Goal: Communication & Community: Participate in discussion

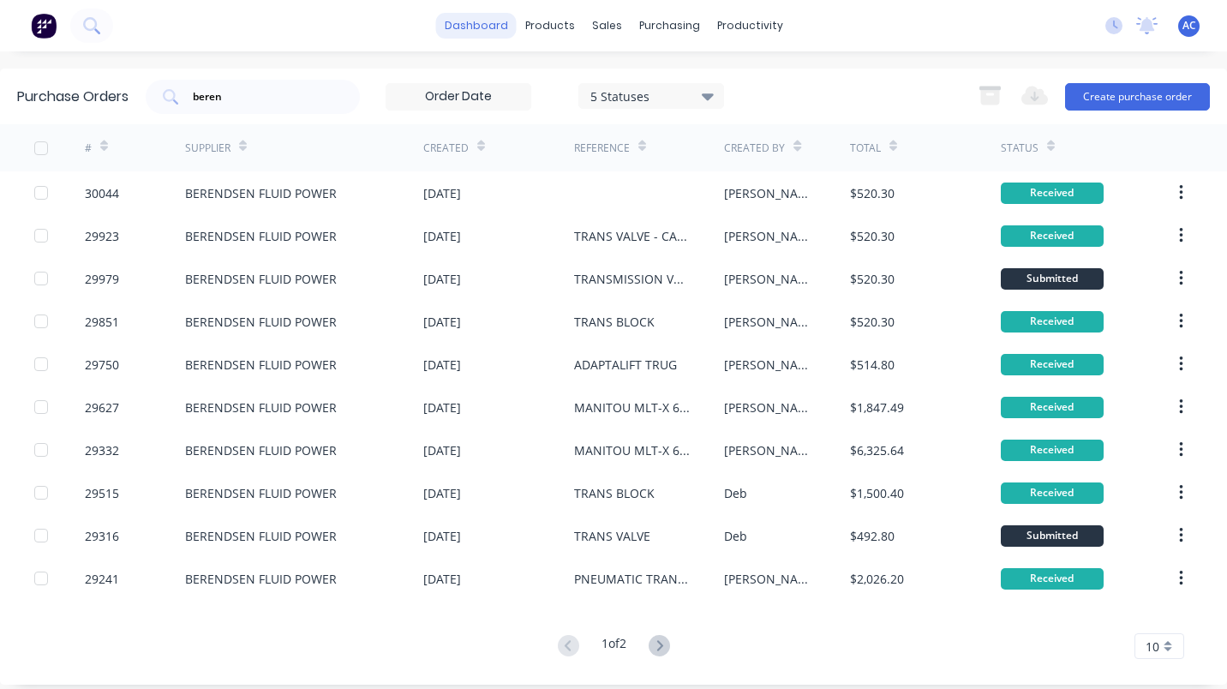
click at [459, 18] on link "dashboard" at bounding box center [476, 26] width 81 height 26
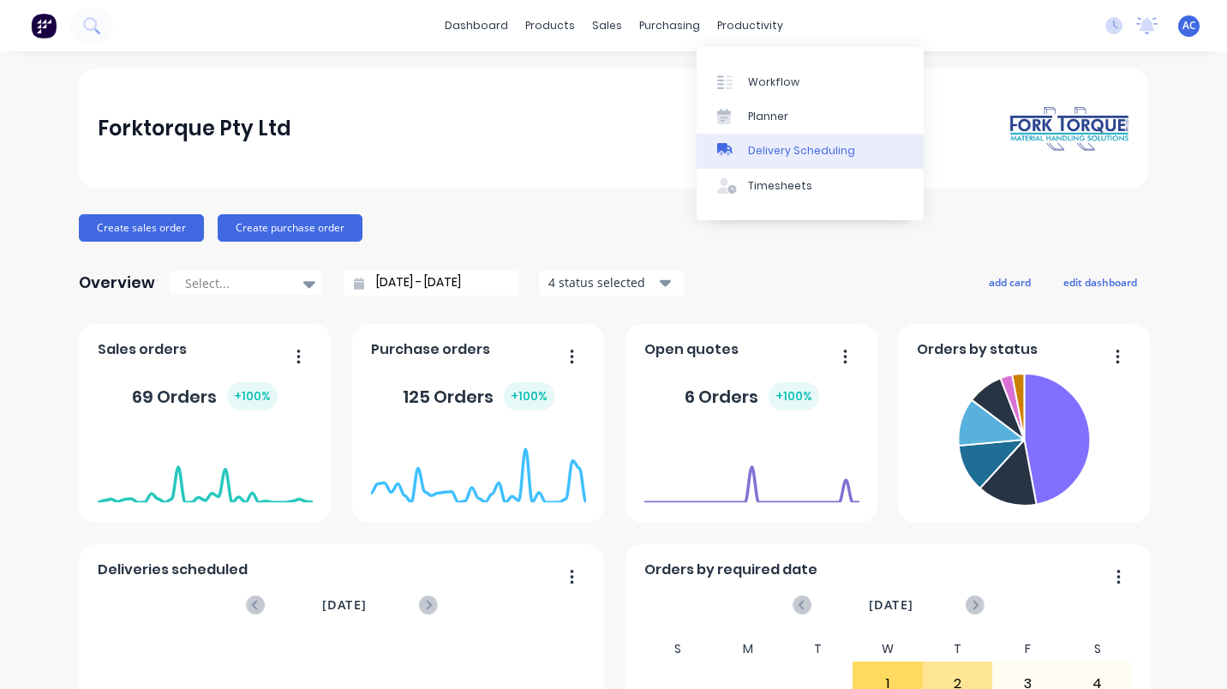
click at [779, 145] on div "Delivery Scheduling" at bounding box center [801, 150] width 107 height 15
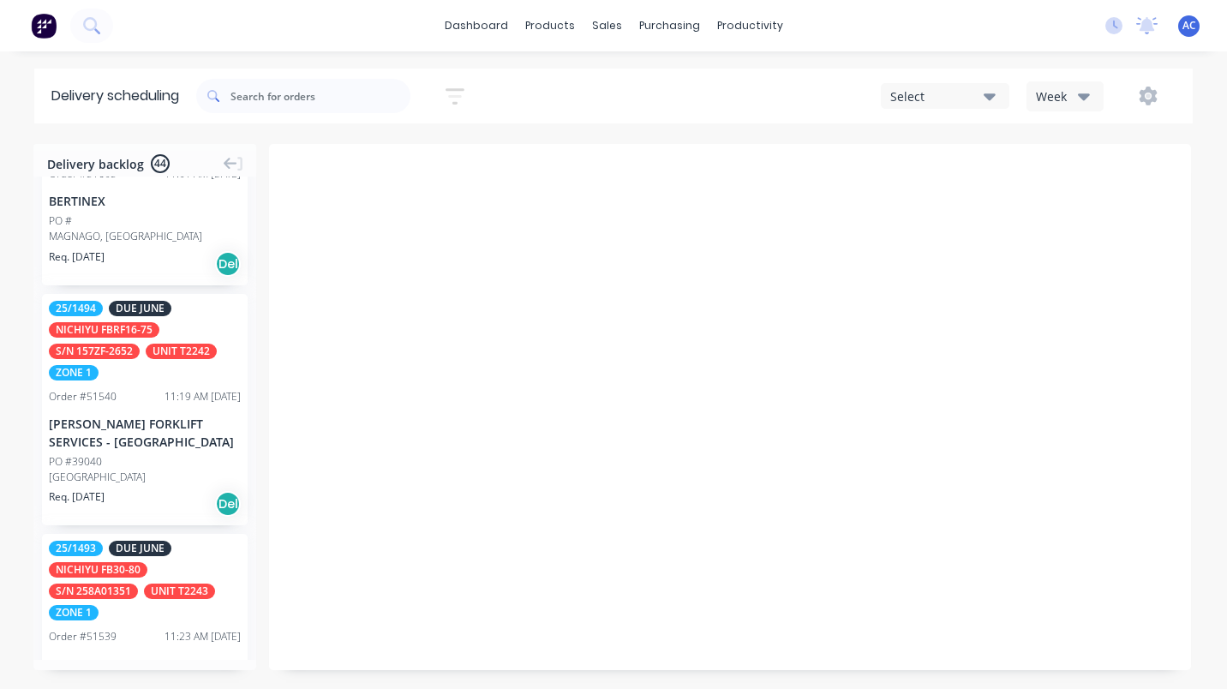
scroll to position [5234, 0]
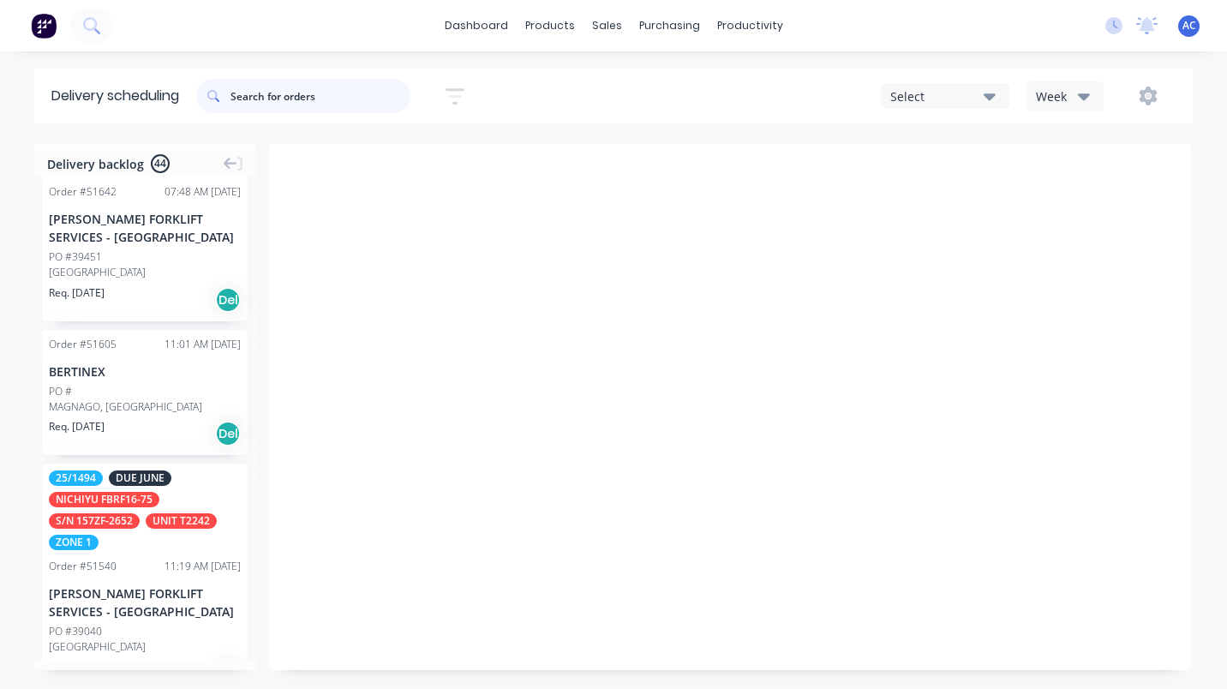
click at [261, 98] on input "text" at bounding box center [320, 96] width 180 height 34
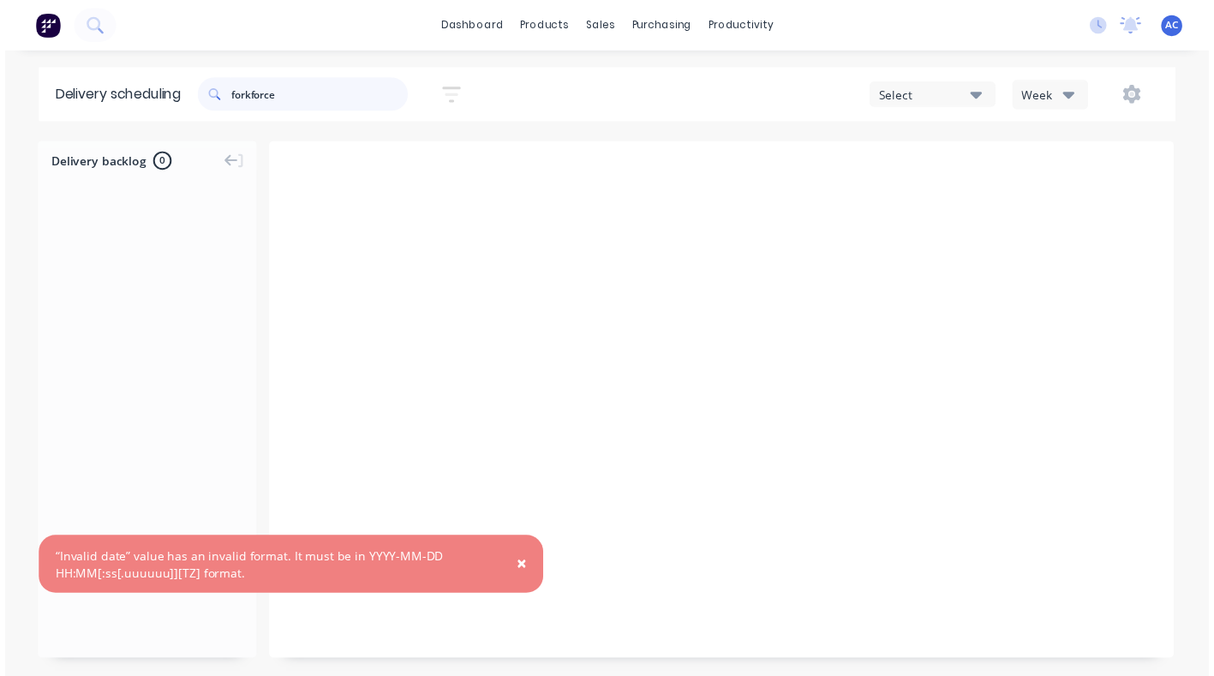
scroll to position [0, 0]
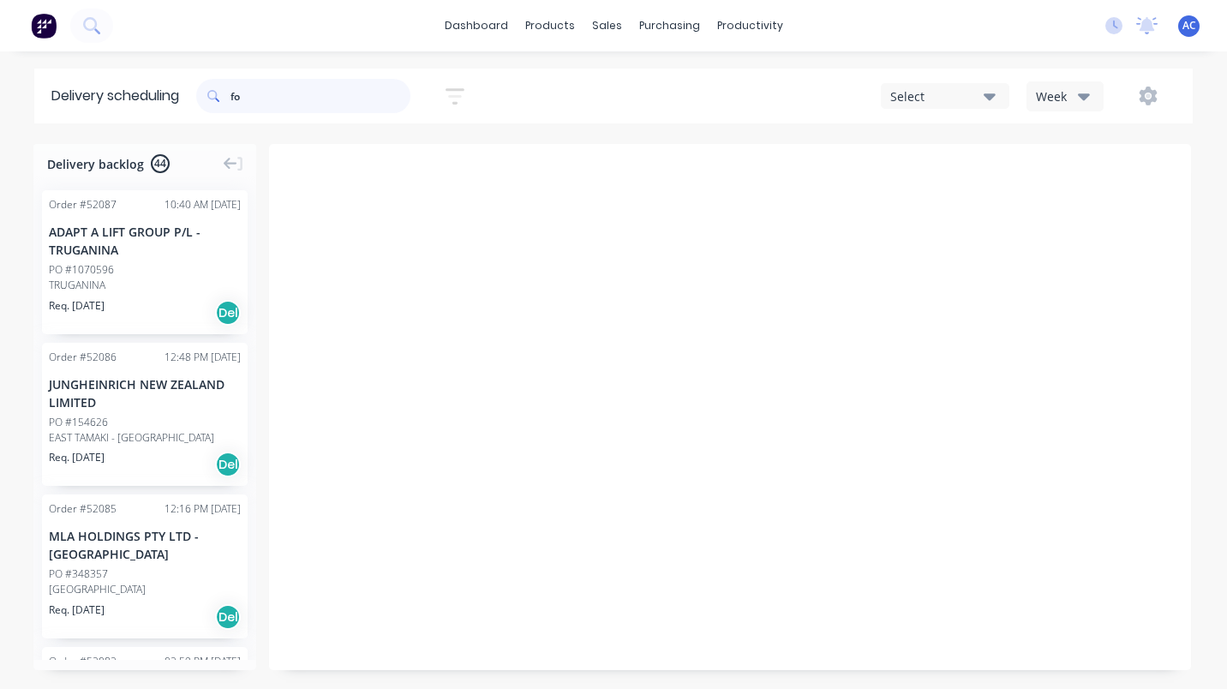
type input "f"
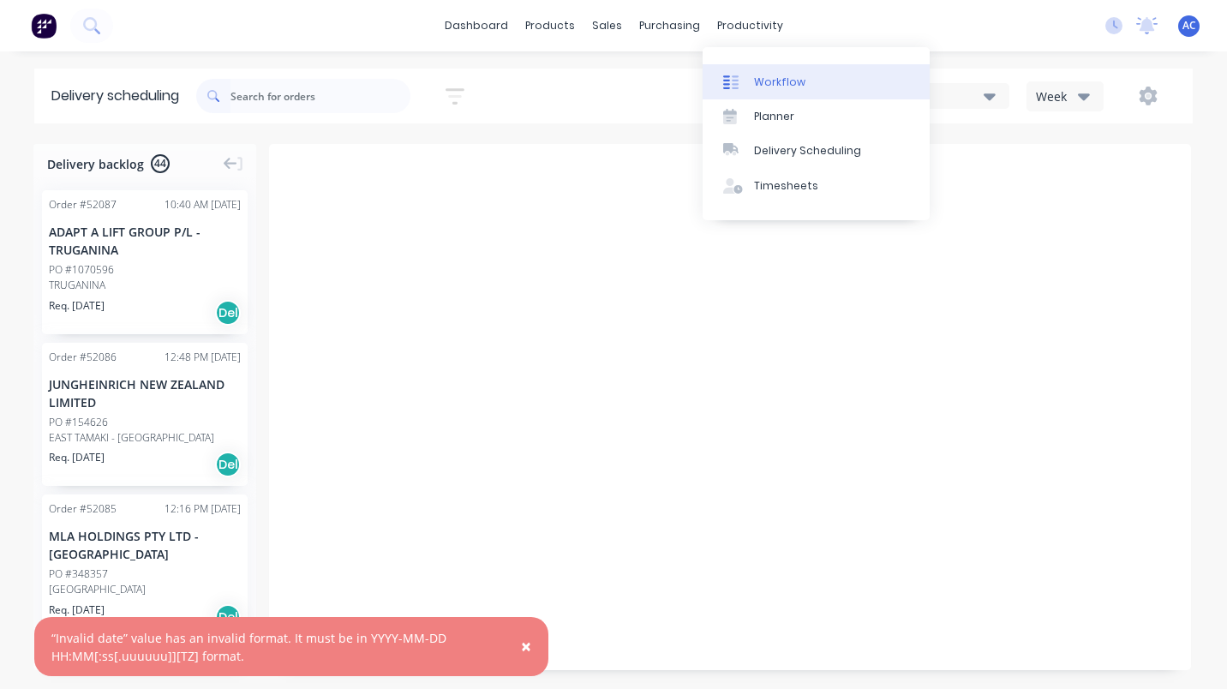
click at [776, 75] on div "Workflow" at bounding box center [779, 82] width 51 height 15
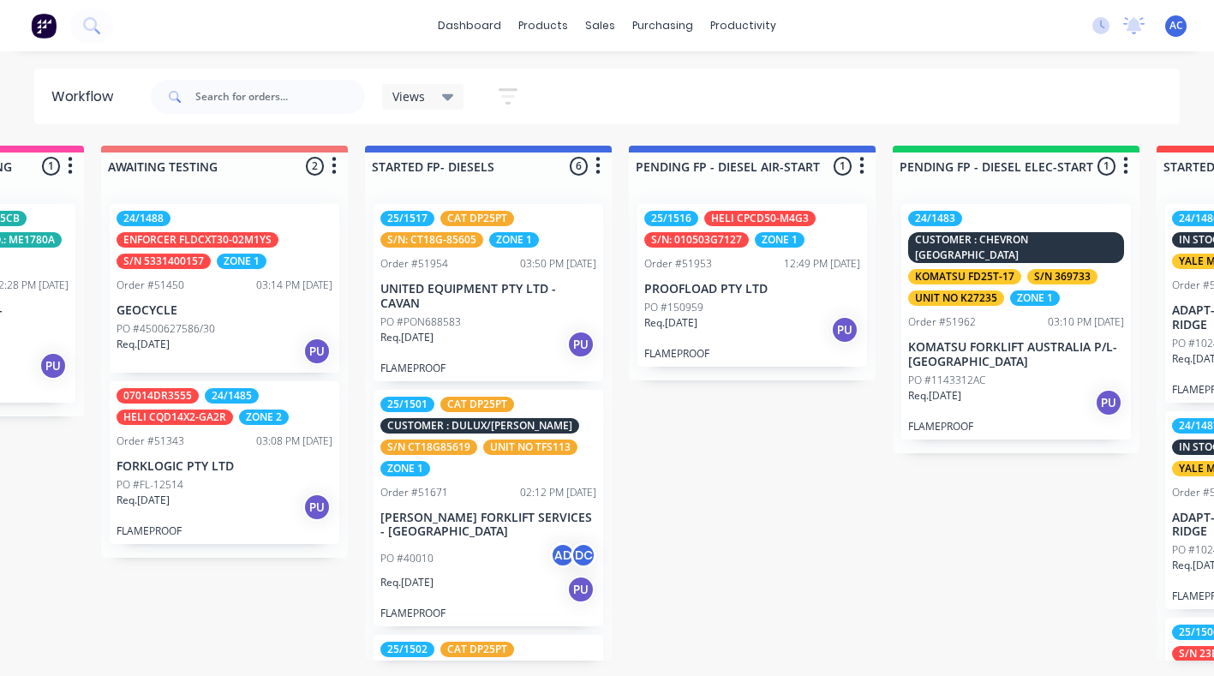
scroll to position [0, 725]
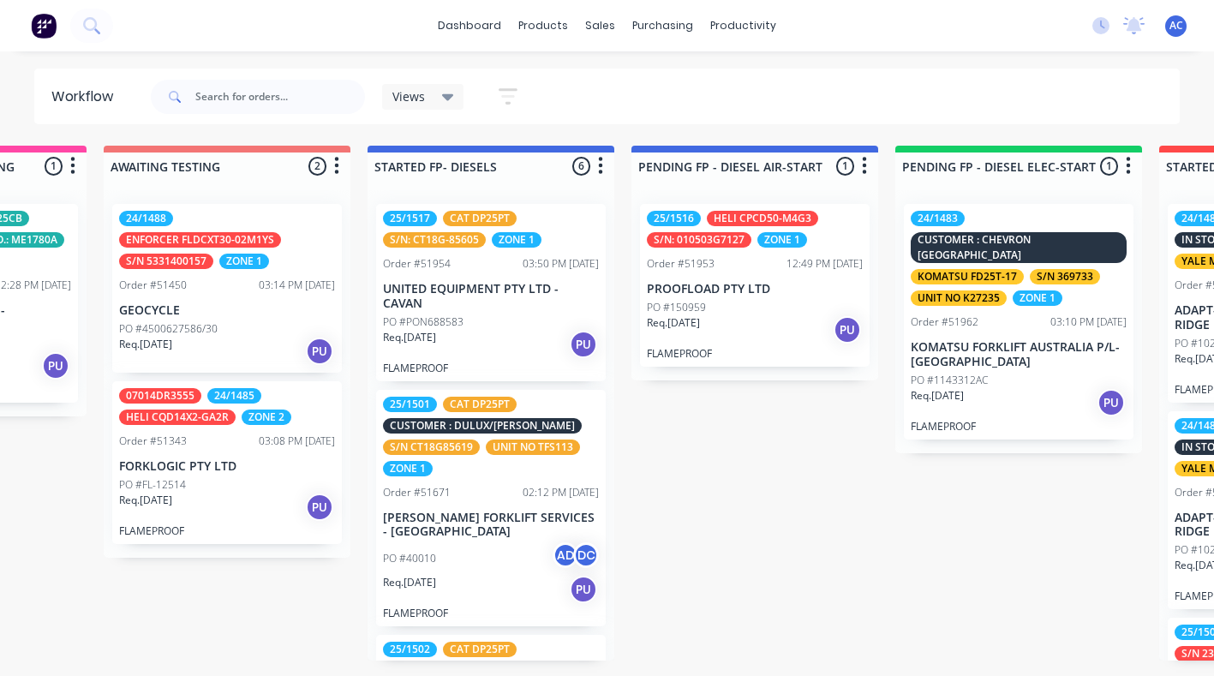
click at [260, 481] on div "PO #FL-12514" at bounding box center [227, 484] width 216 height 15
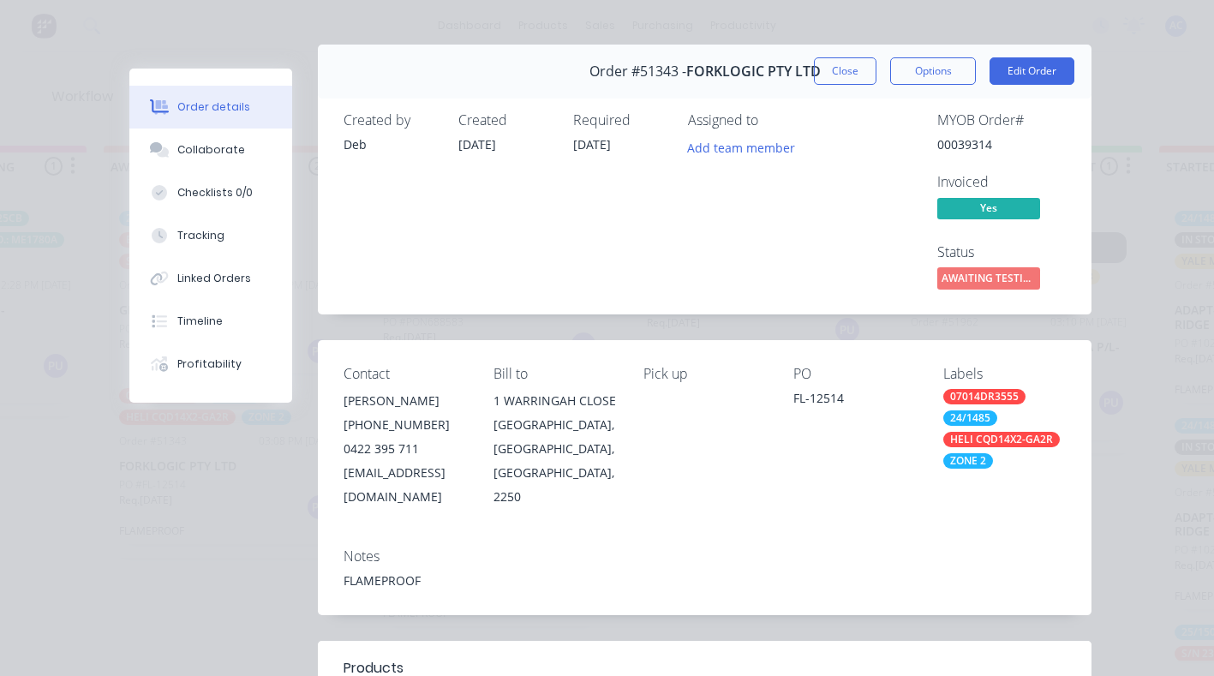
scroll to position [0, 0]
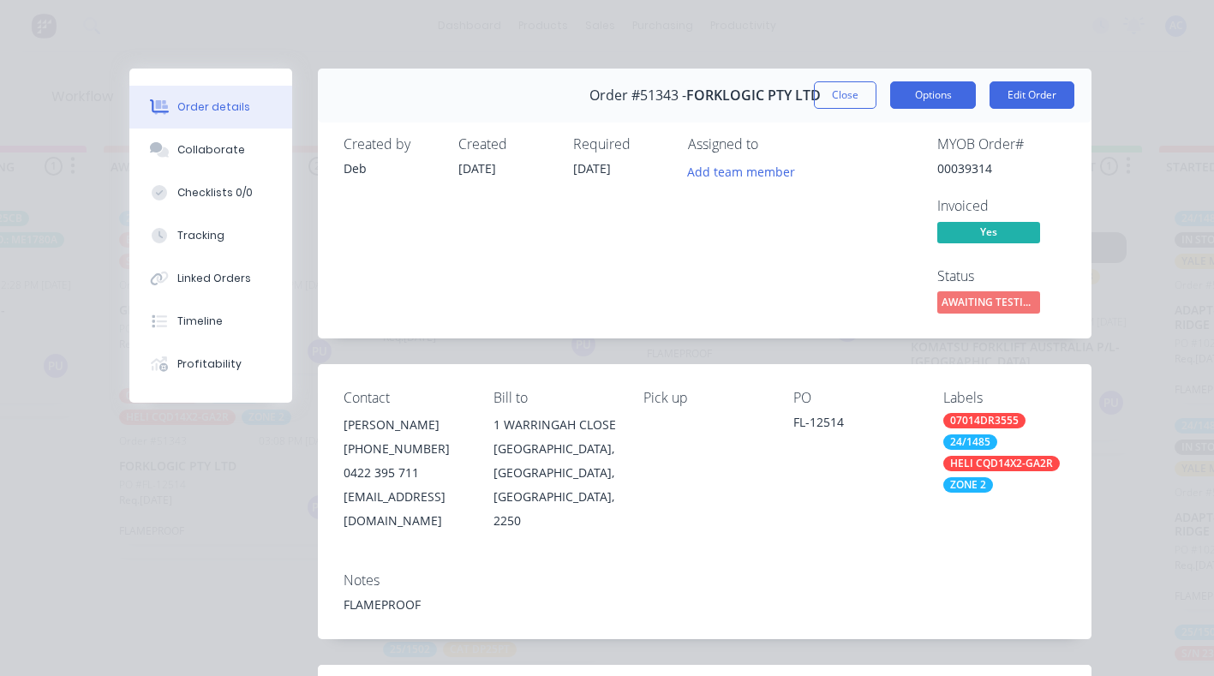
click at [940, 98] on button "Options" at bounding box center [933, 94] width 86 height 27
click at [1028, 138] on div "MYOB Order #" at bounding box center [1001, 144] width 128 height 16
click at [931, 94] on button "Options" at bounding box center [933, 94] width 86 height 27
click at [1024, 145] on div "MYOB Order #" at bounding box center [1001, 144] width 128 height 16
click at [973, 303] on span "AWAITING TESTIN..." at bounding box center [988, 301] width 103 height 21
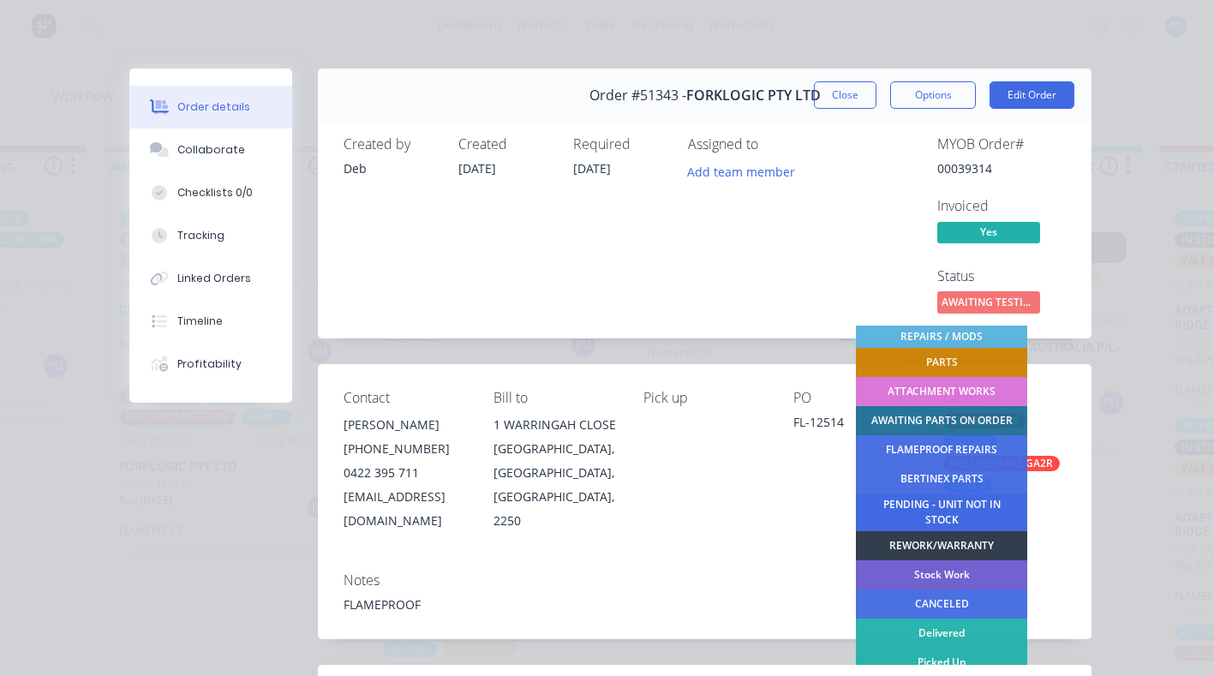
scroll to position [394, 0]
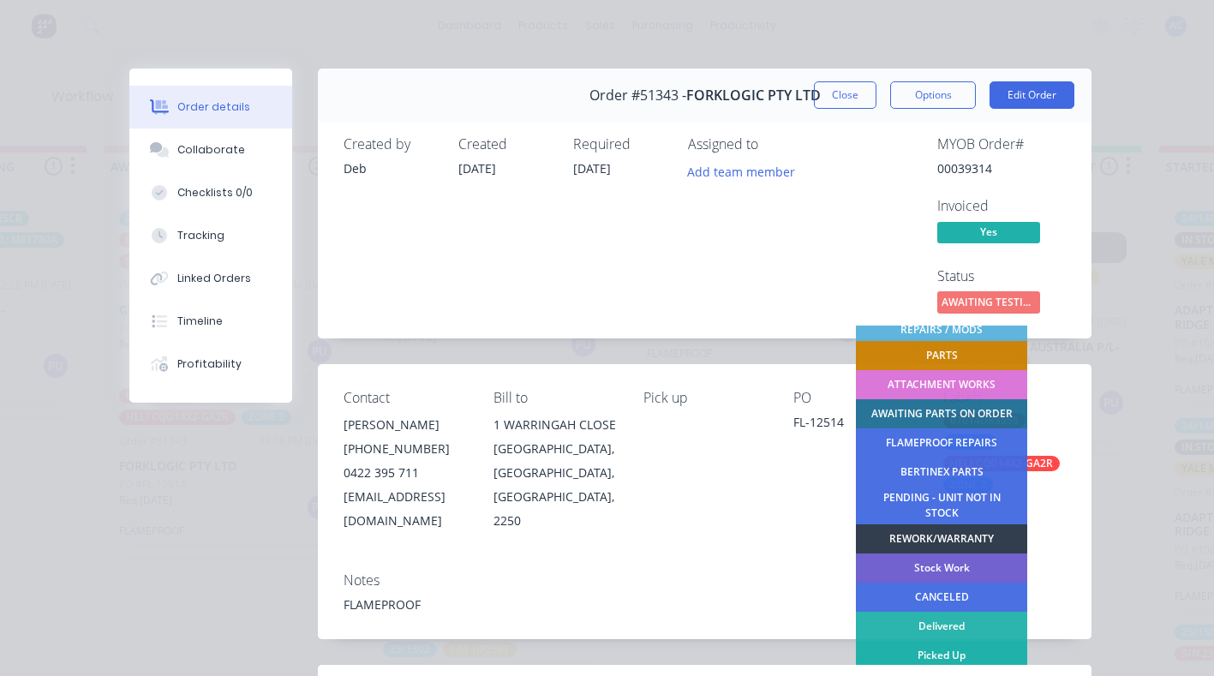
click at [919, 648] on div "Picked Up" at bounding box center [941, 656] width 171 height 29
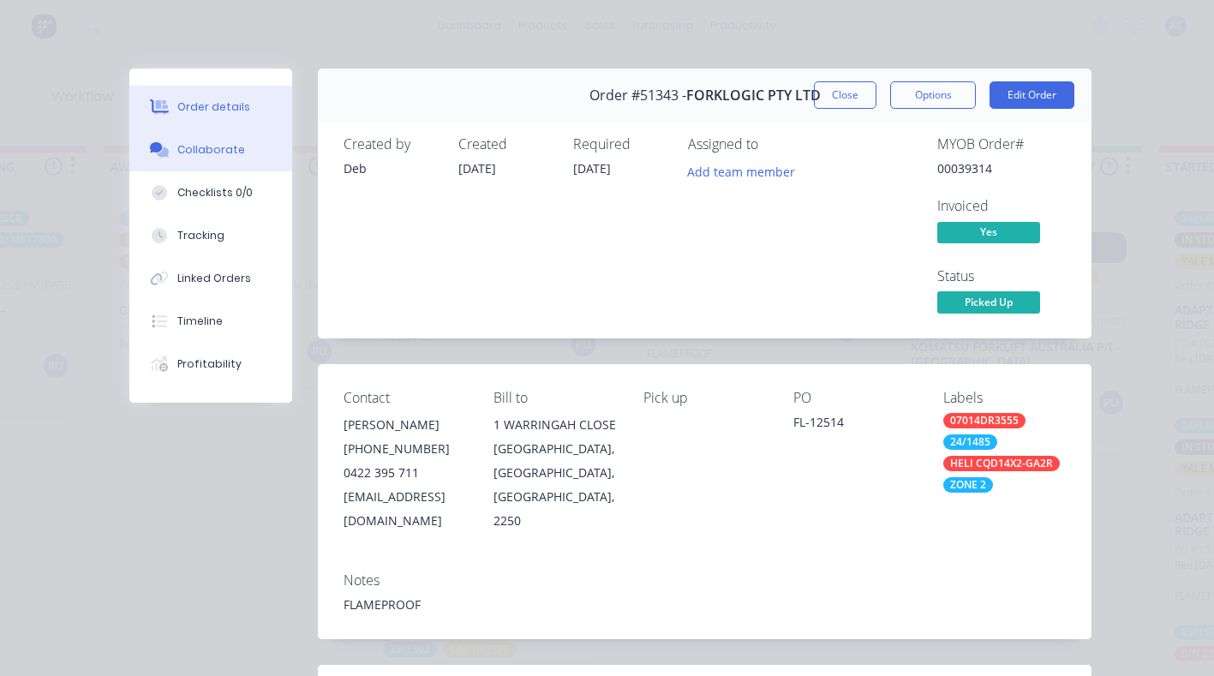
click at [202, 150] on div "Collaborate" at bounding box center [211, 149] width 68 height 15
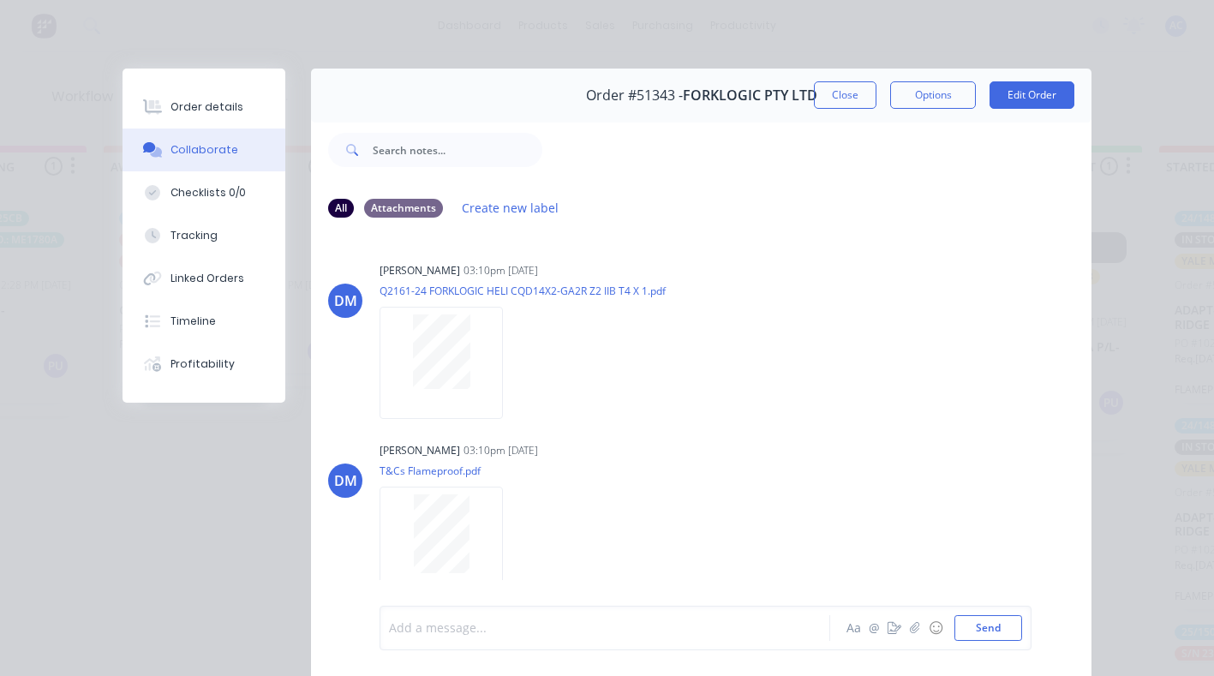
click at [451, 626] on div at bounding box center [609, 628] width 439 height 18
click at [985, 629] on button "Send" at bounding box center [988, 628] width 68 height 26
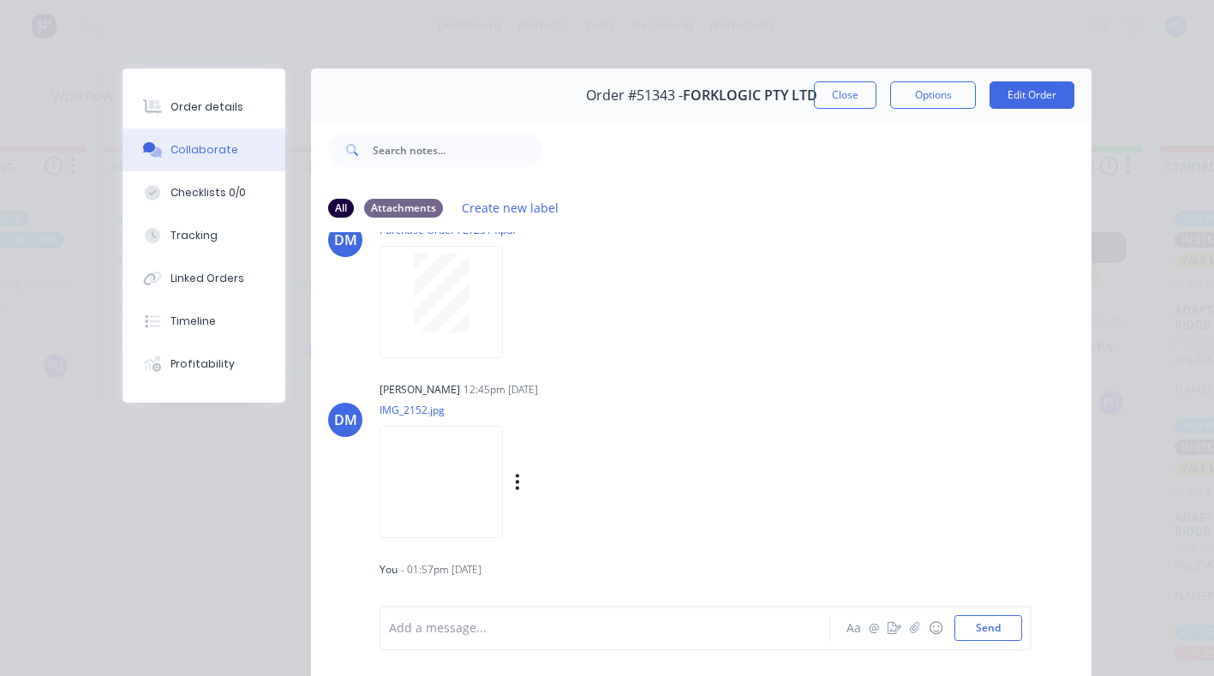
scroll to position [1, 0]
click at [849, 95] on button "Close" at bounding box center [845, 94] width 63 height 27
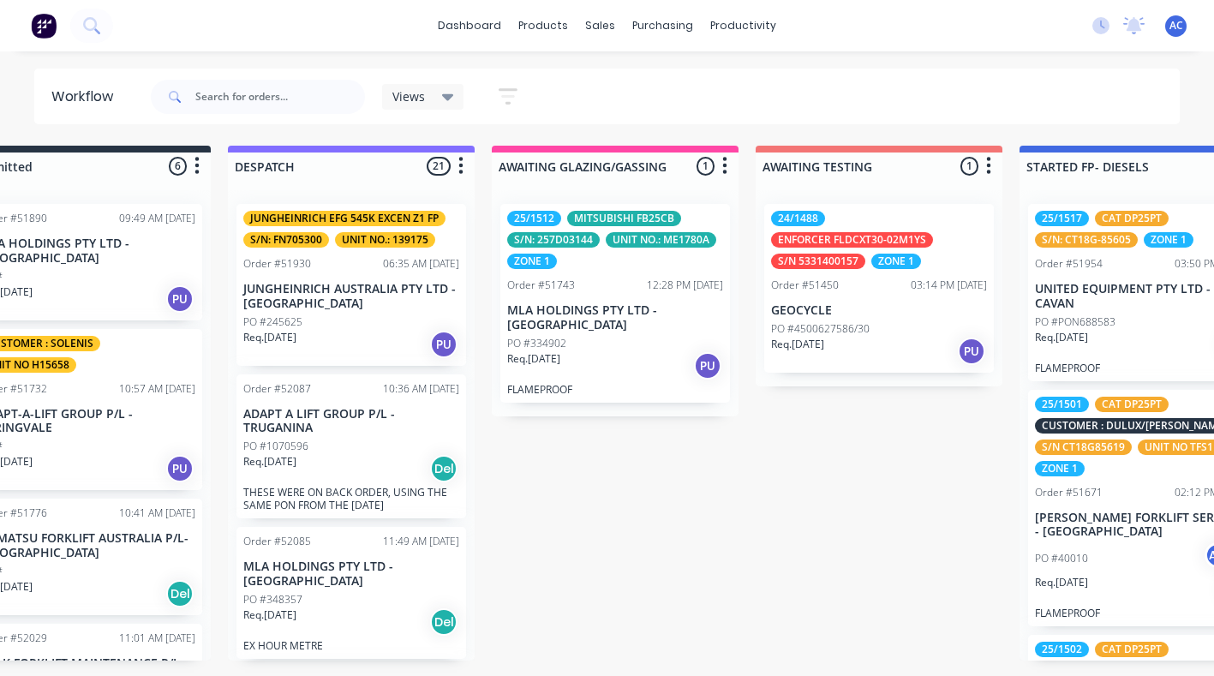
scroll to position [0, 0]
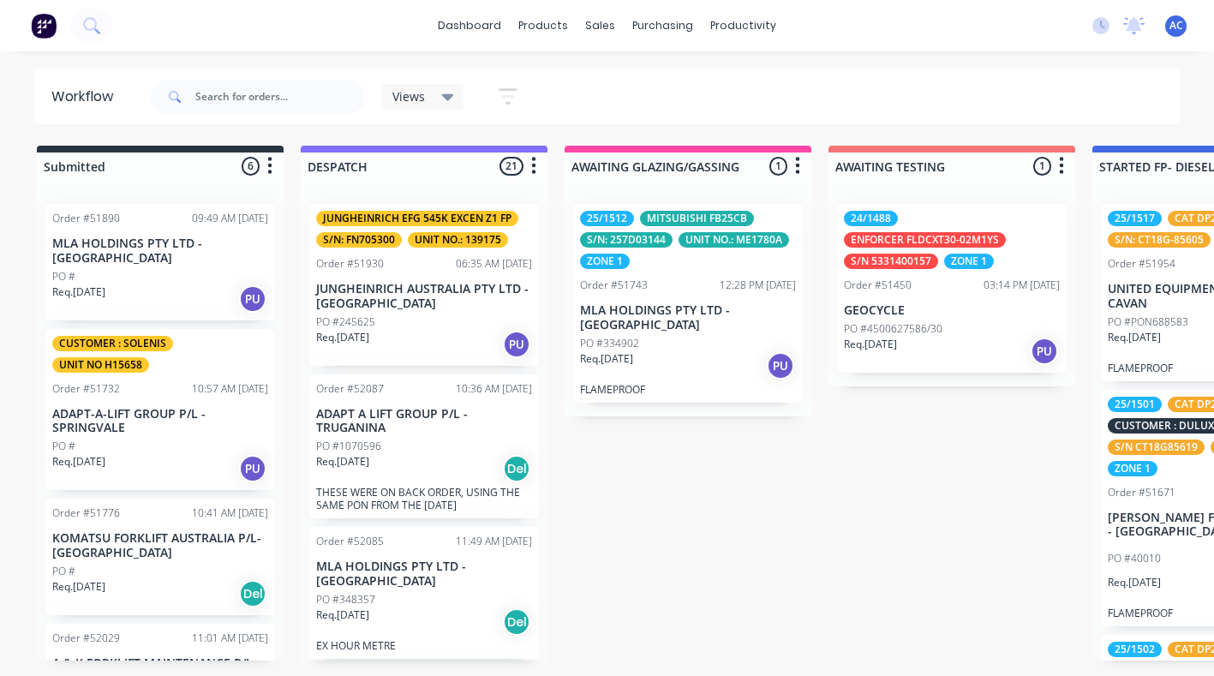
click at [391, 292] on p "JUNGHEINRICH AUSTRALIA PTY LTD - [GEOGRAPHIC_DATA]" at bounding box center [424, 296] width 216 height 29
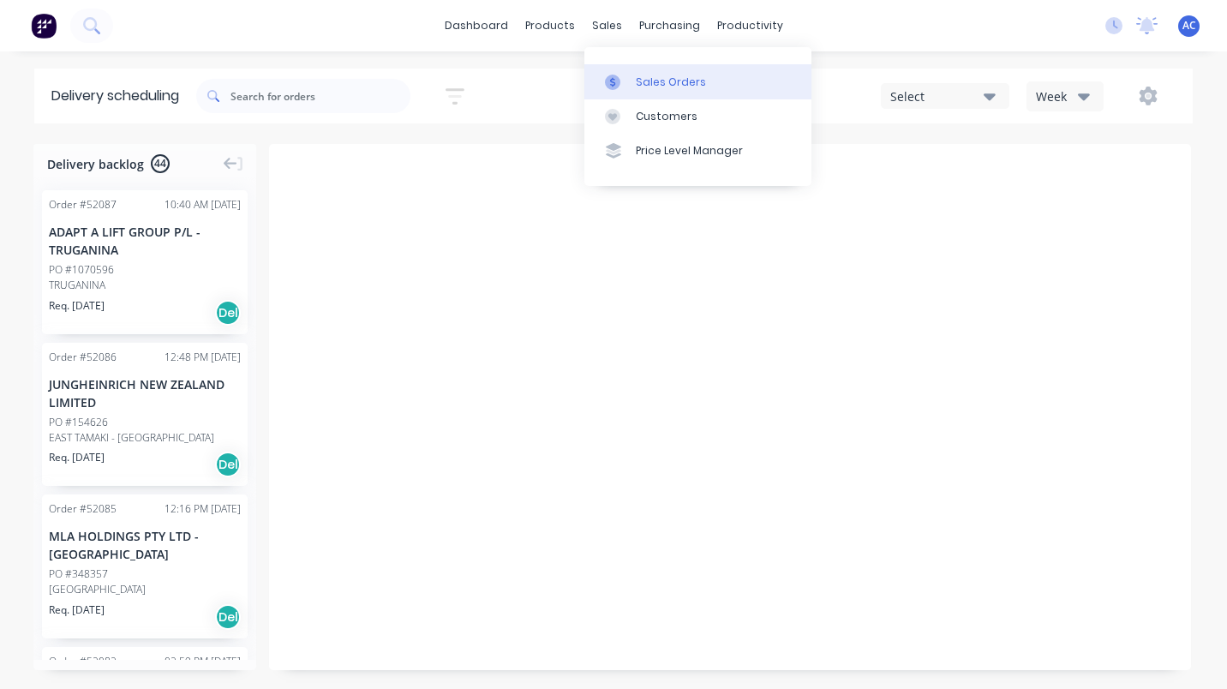
click at [656, 87] on div "Sales Orders" at bounding box center [671, 82] width 70 height 15
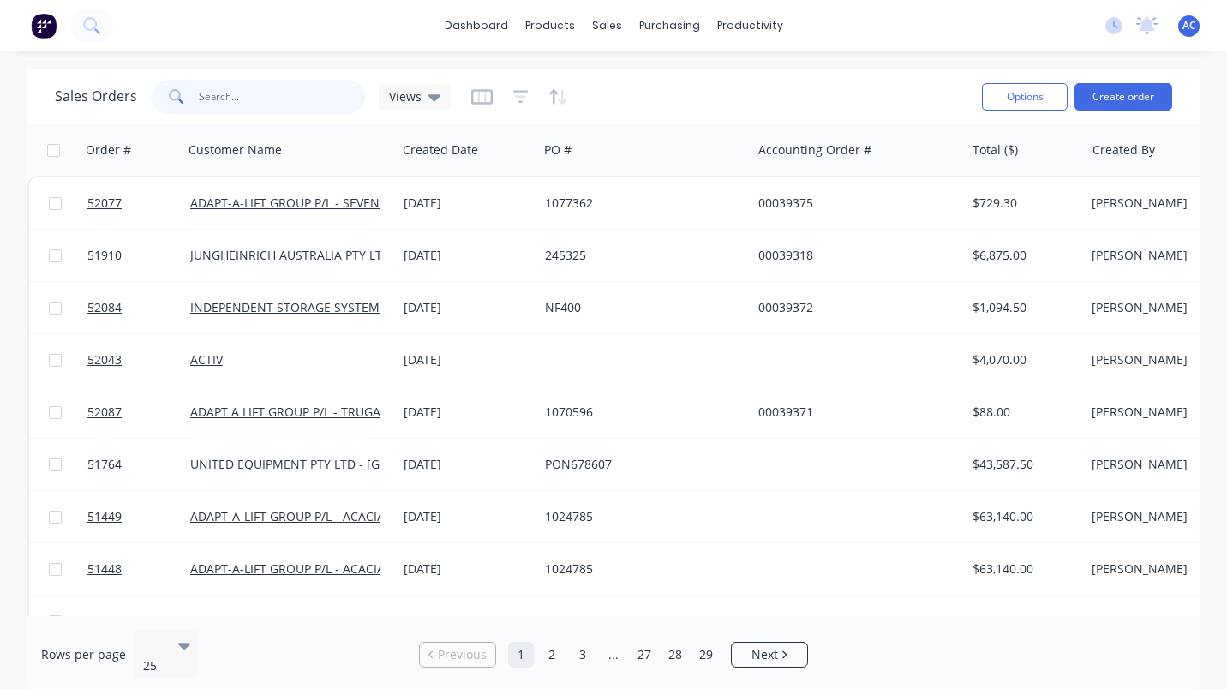
click at [261, 94] on input "text" at bounding box center [282, 97] width 167 height 34
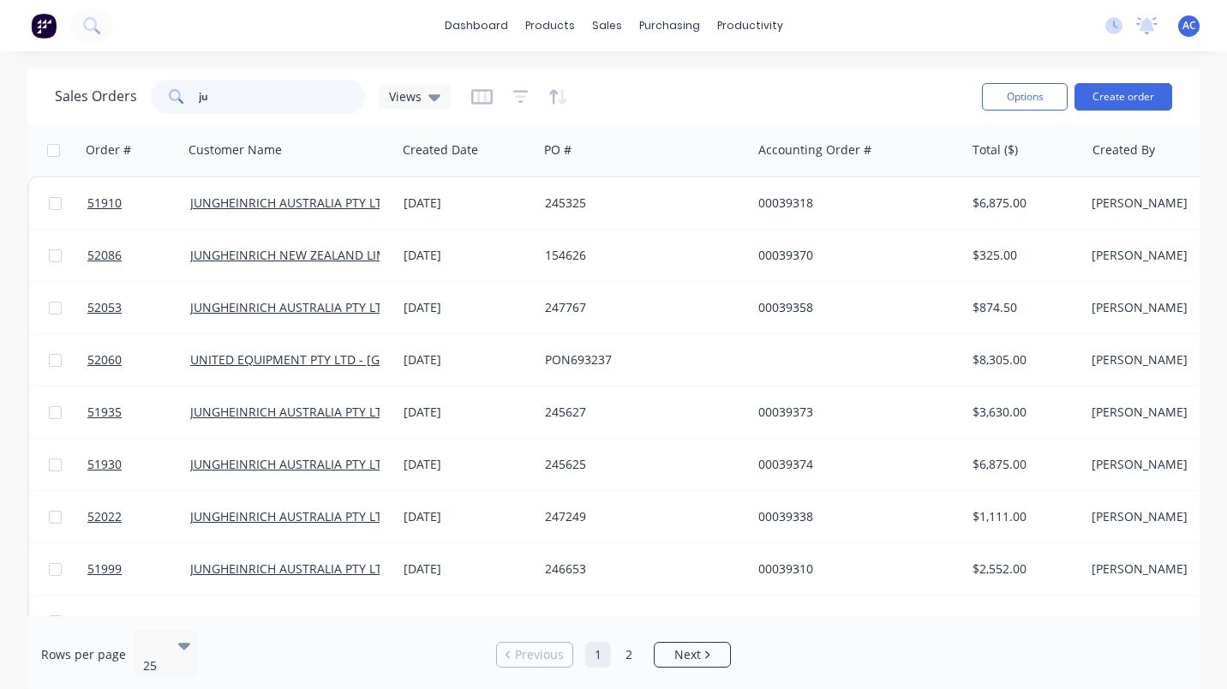
type input "j"
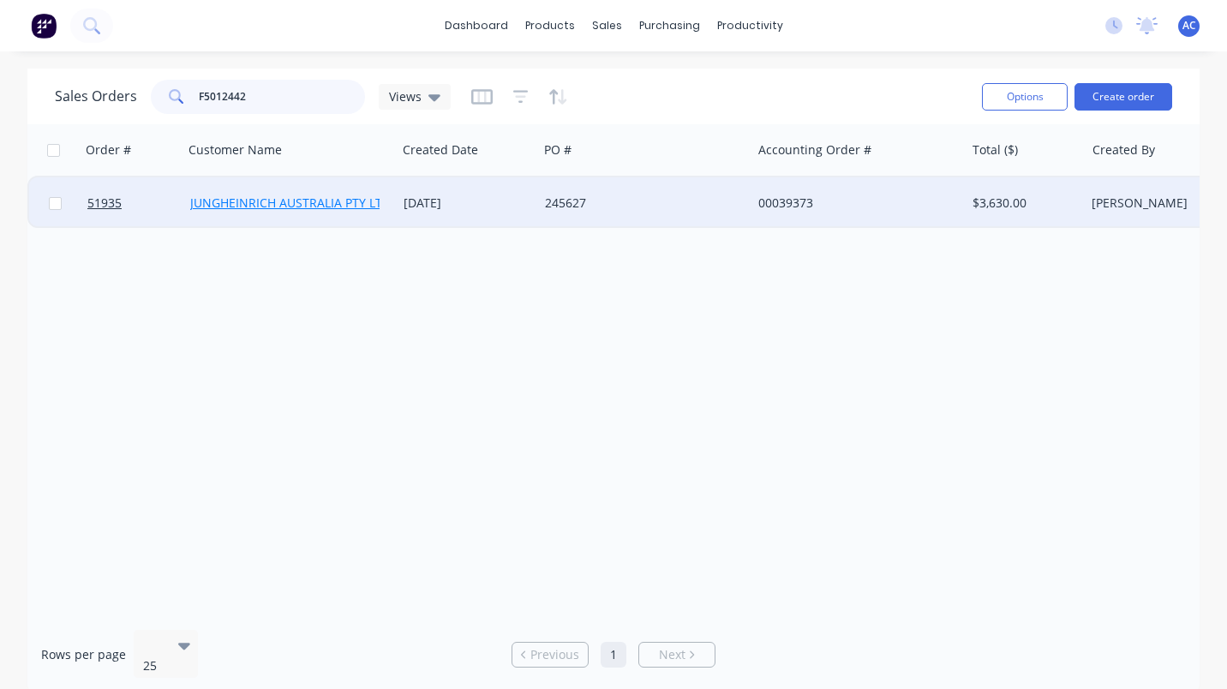
type input "F5012442"
click at [307, 200] on link "JUNGHEINRICH AUSTRALIA PTY LTD - [GEOGRAPHIC_DATA]" at bounding box center [355, 202] width 330 height 16
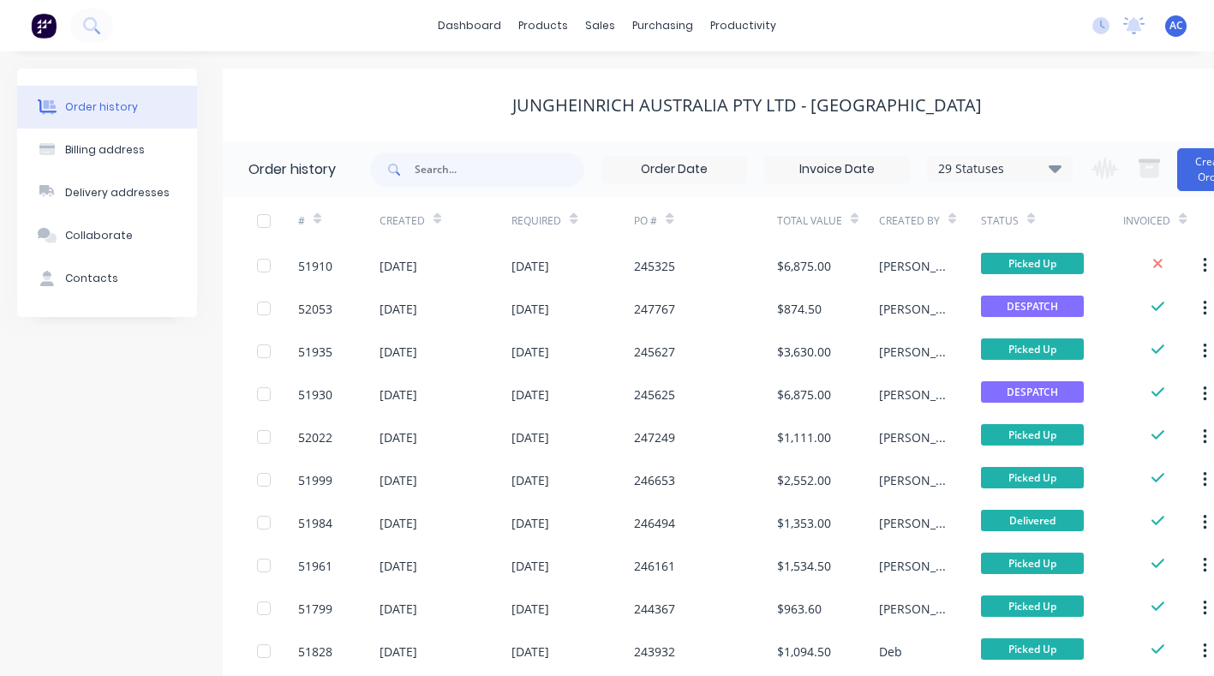
click at [407, 164] on span at bounding box center [392, 169] width 45 height 34
click at [415, 163] on input "text" at bounding box center [500, 169] width 170 height 34
type input "f"
click at [432, 172] on input "f" at bounding box center [500, 169] width 170 height 34
type input "f5012442"
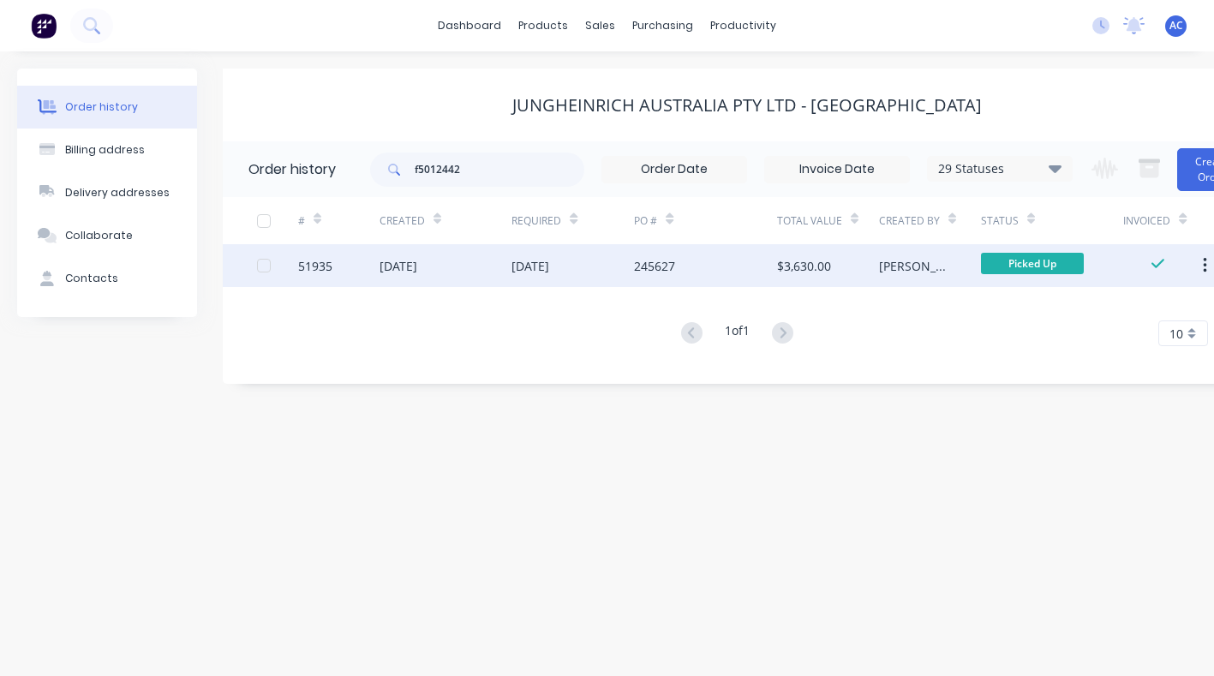
click at [401, 257] on div "[DATE]" at bounding box center [398, 266] width 38 height 18
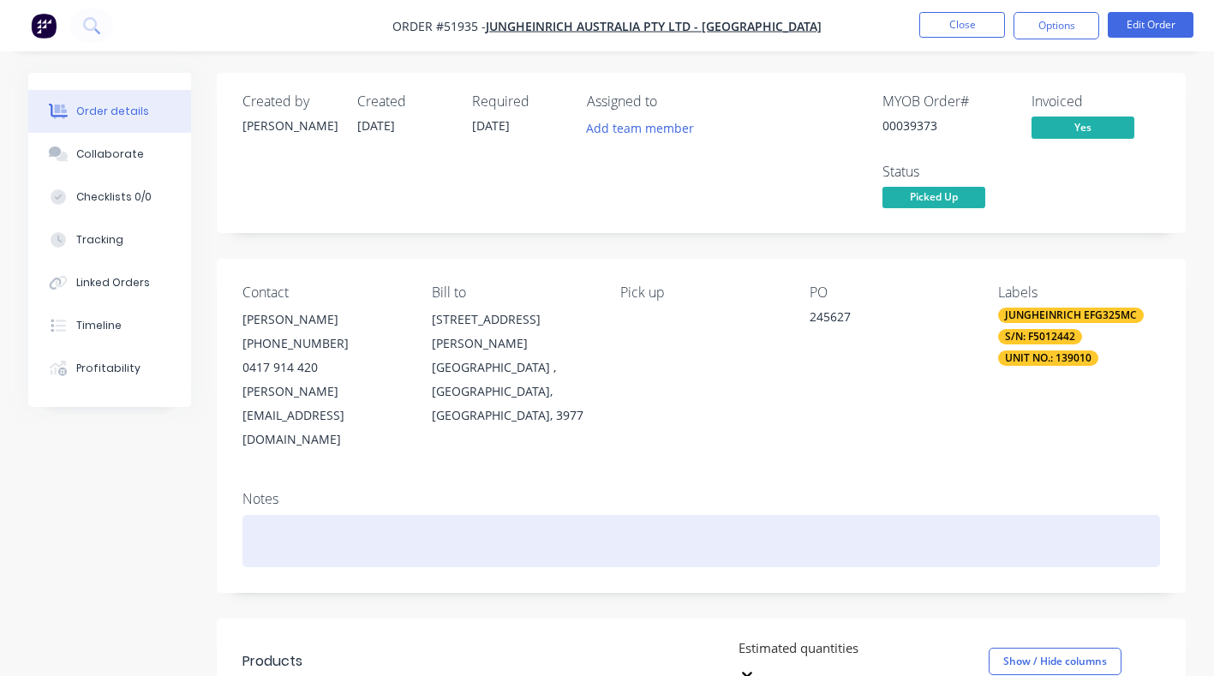
click at [265, 515] on div at bounding box center [700, 541] width 917 height 52
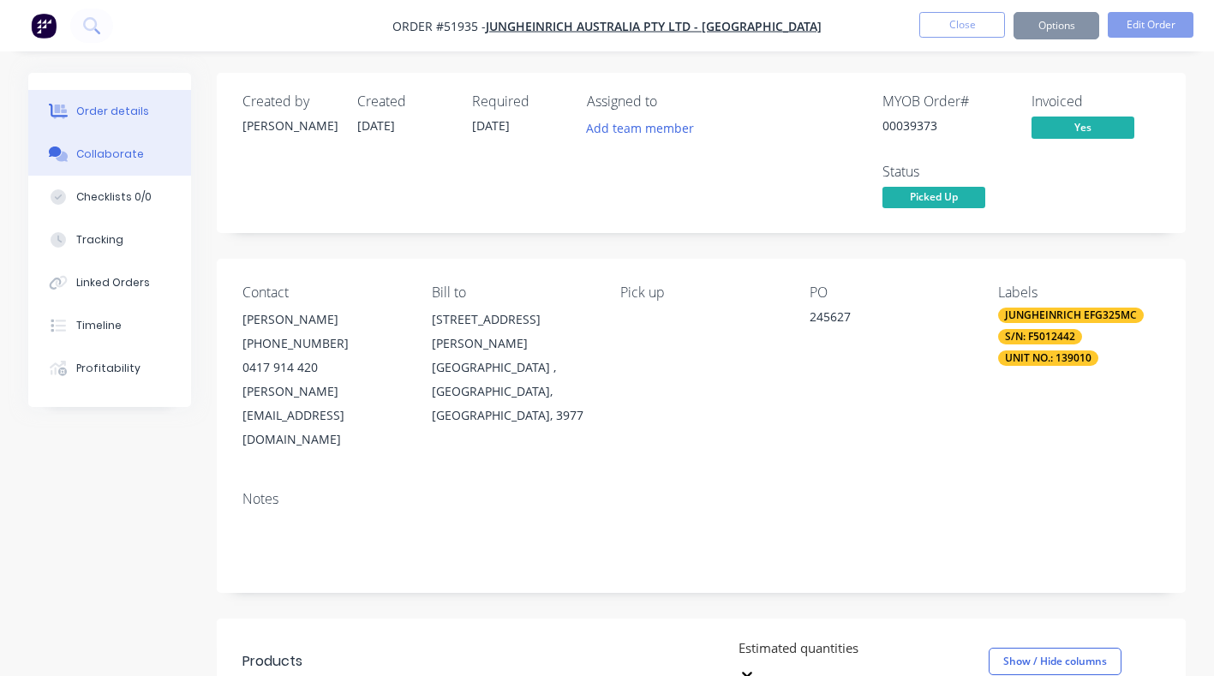
click at [93, 153] on div "Collaborate" at bounding box center [110, 153] width 68 height 15
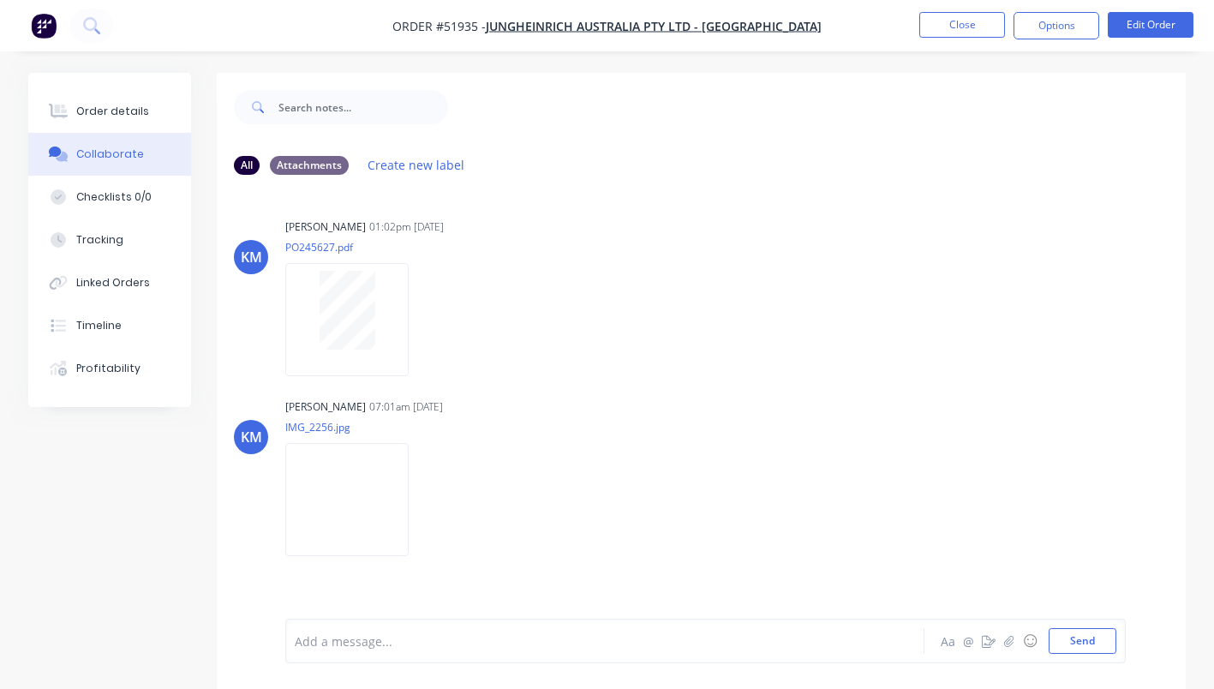
click at [311, 648] on div at bounding box center [603, 641] width 615 height 18
click at [1085, 653] on button "Send" at bounding box center [1082, 641] width 68 height 26
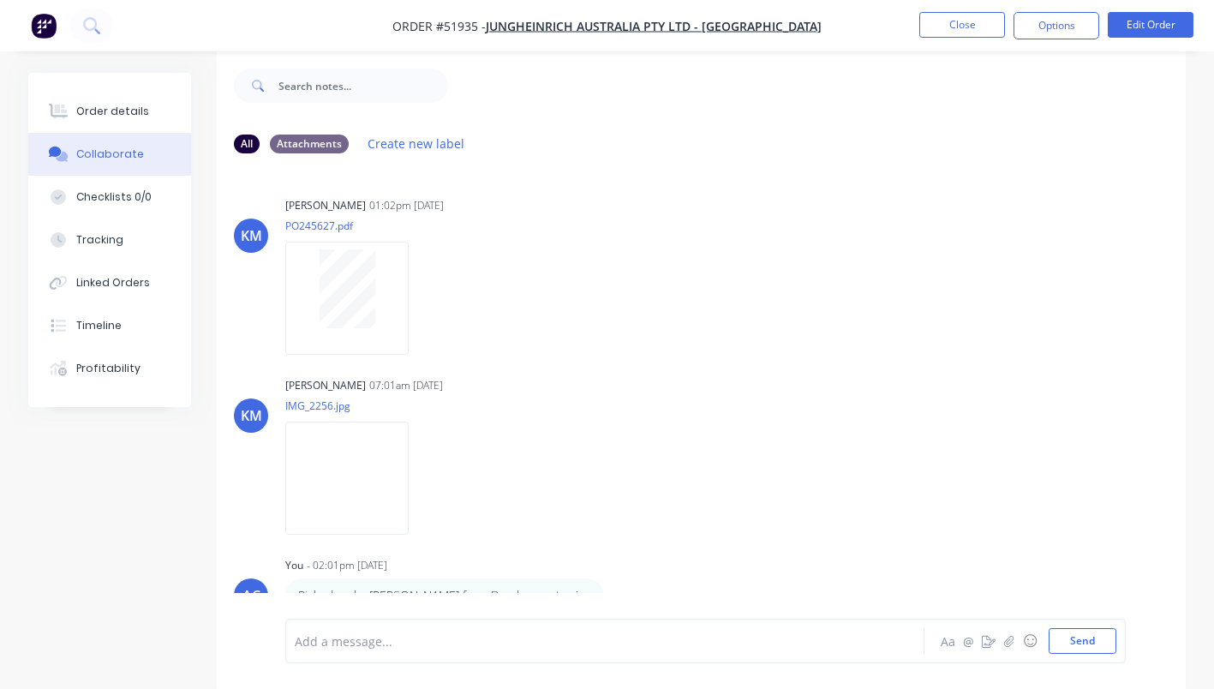
scroll to position [18, 0]
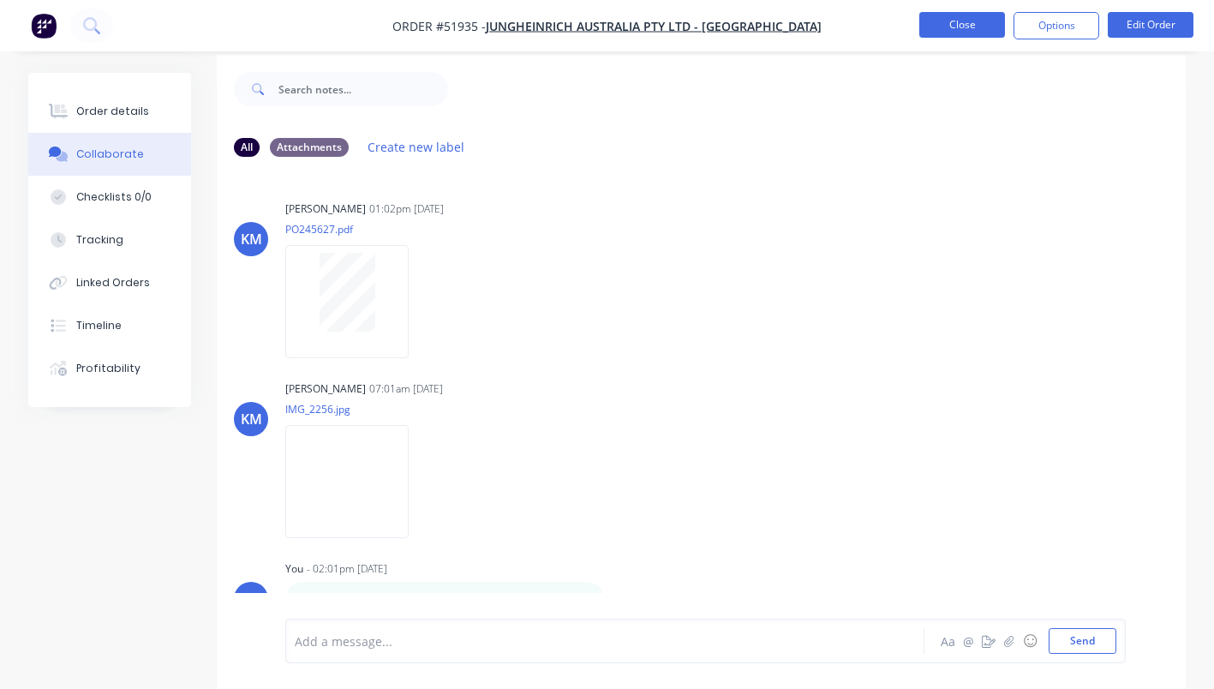
click at [975, 23] on button "Close" at bounding box center [962, 25] width 86 height 26
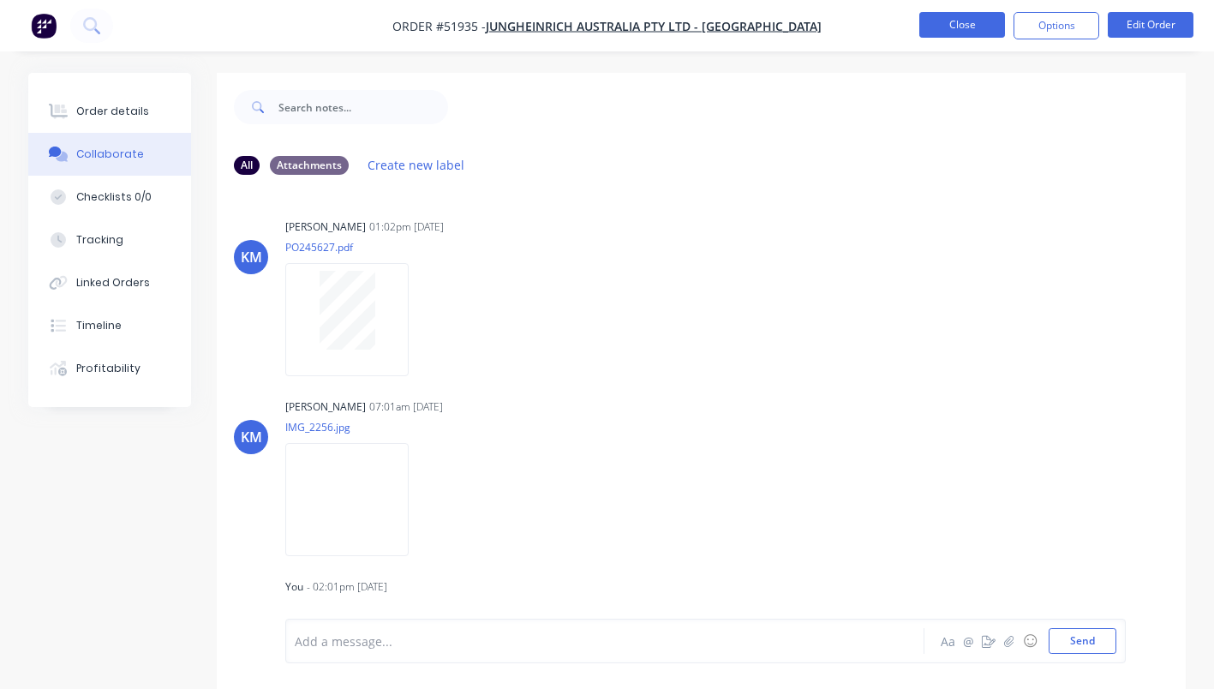
click at [953, 21] on button "Close" at bounding box center [962, 25] width 86 height 26
